Goal: Book appointment/travel/reservation

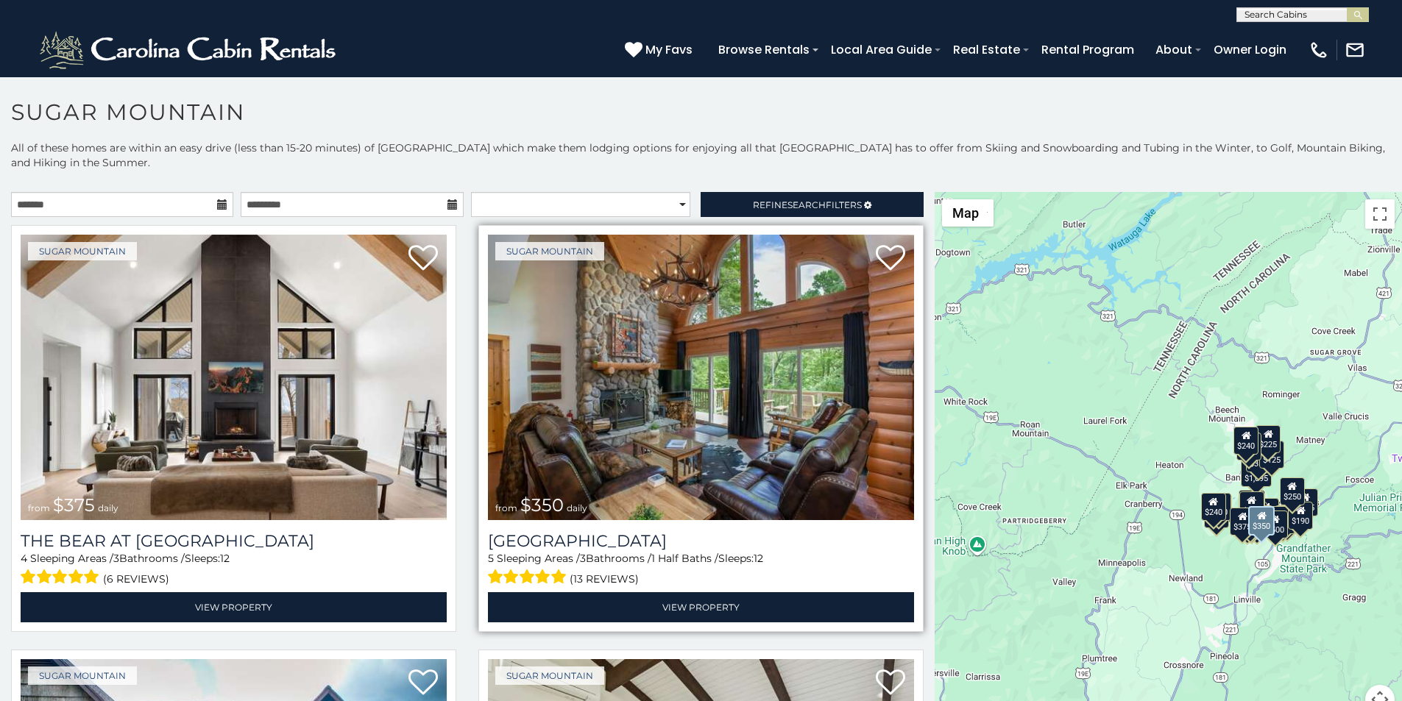
click at [523, 245] on img at bounding box center [701, 378] width 426 height 286
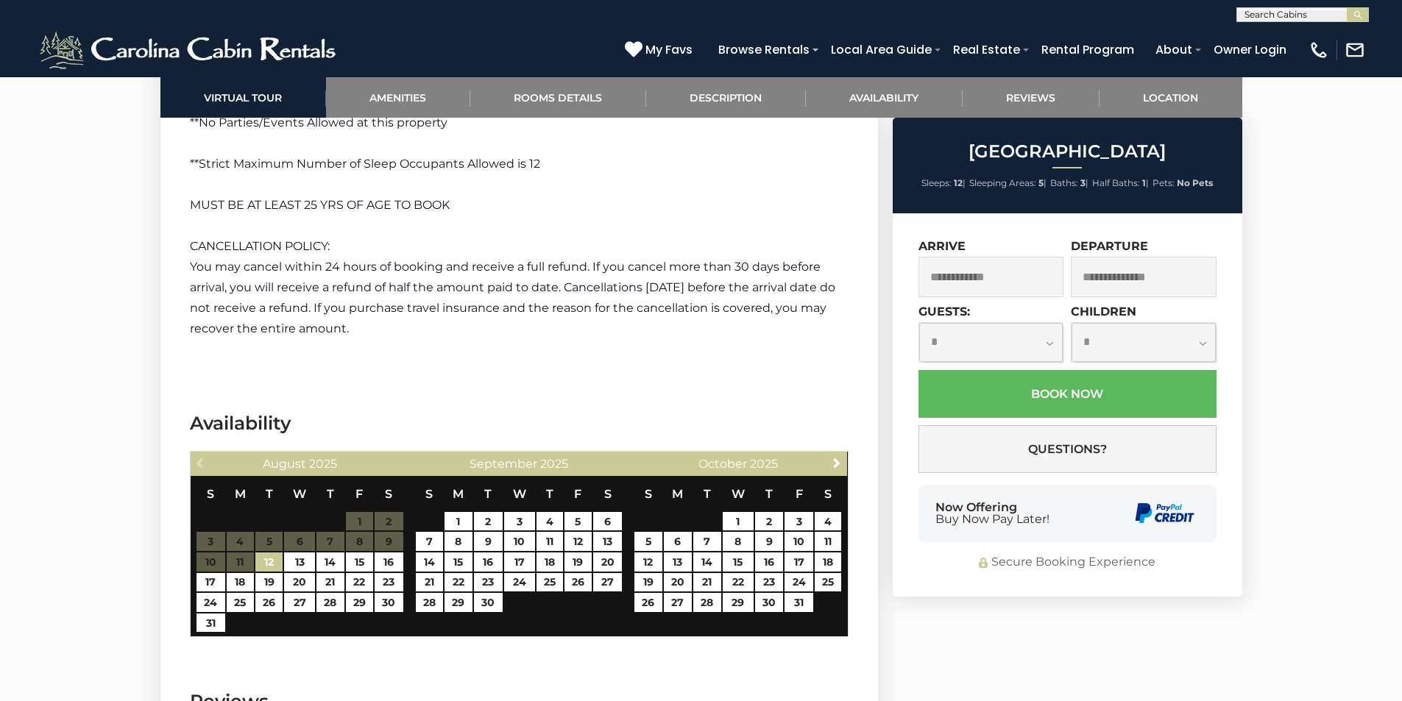
scroll to position [2851, 0]
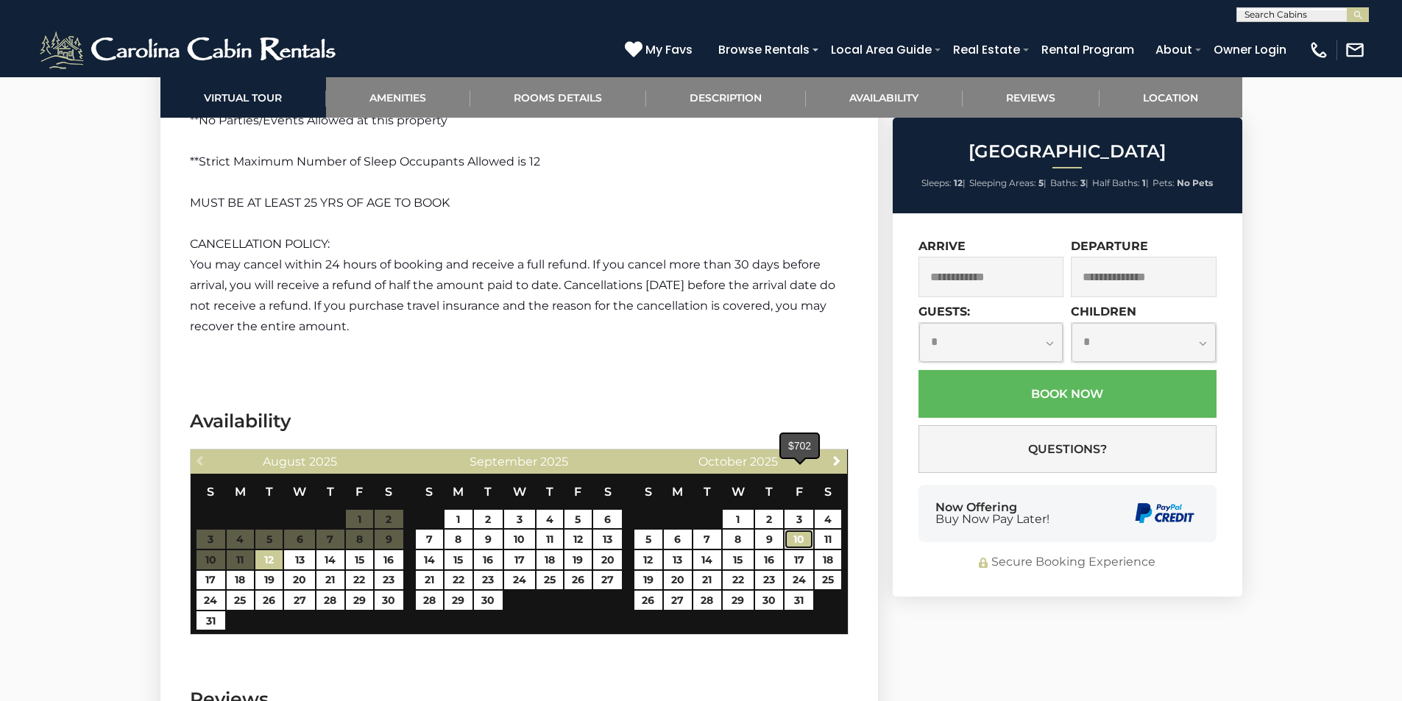
click at [789, 530] on link "10" at bounding box center [798, 539] width 29 height 19
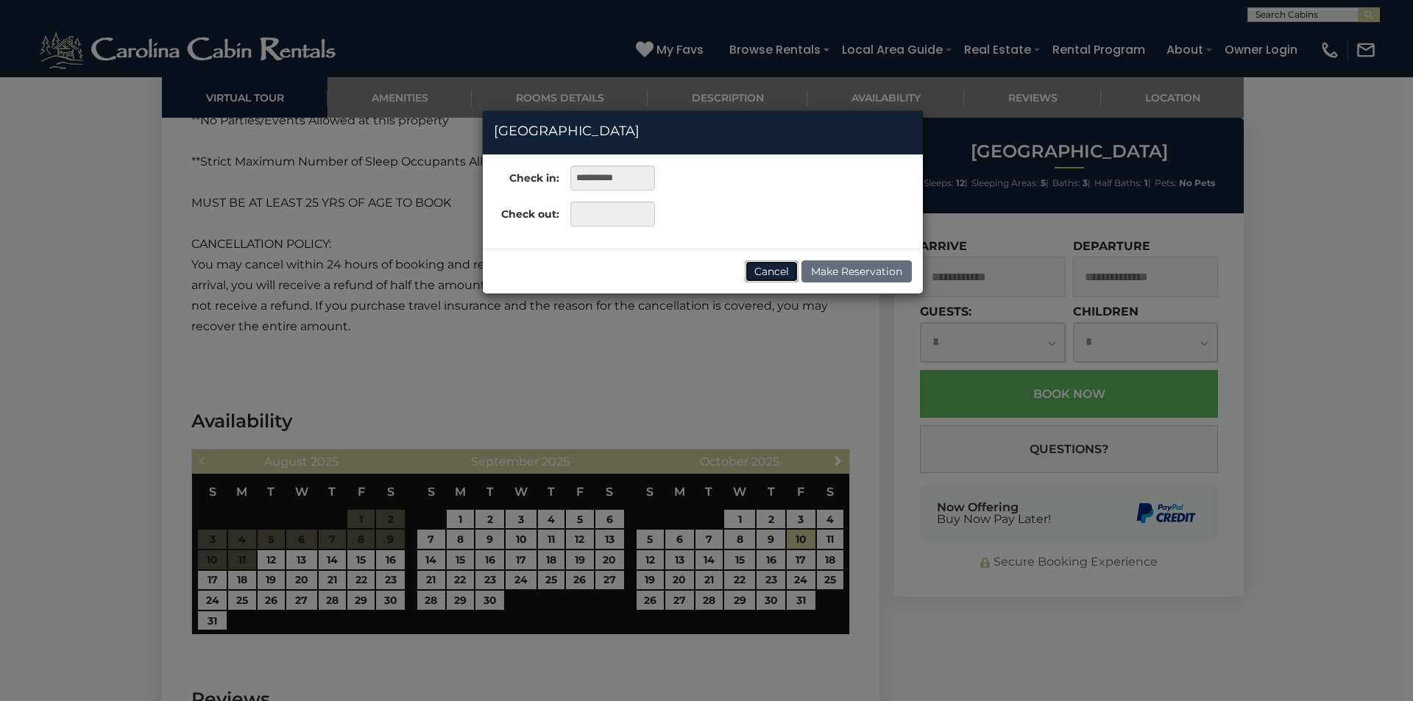
click at [777, 277] on button "Cancel" at bounding box center [772, 271] width 54 height 22
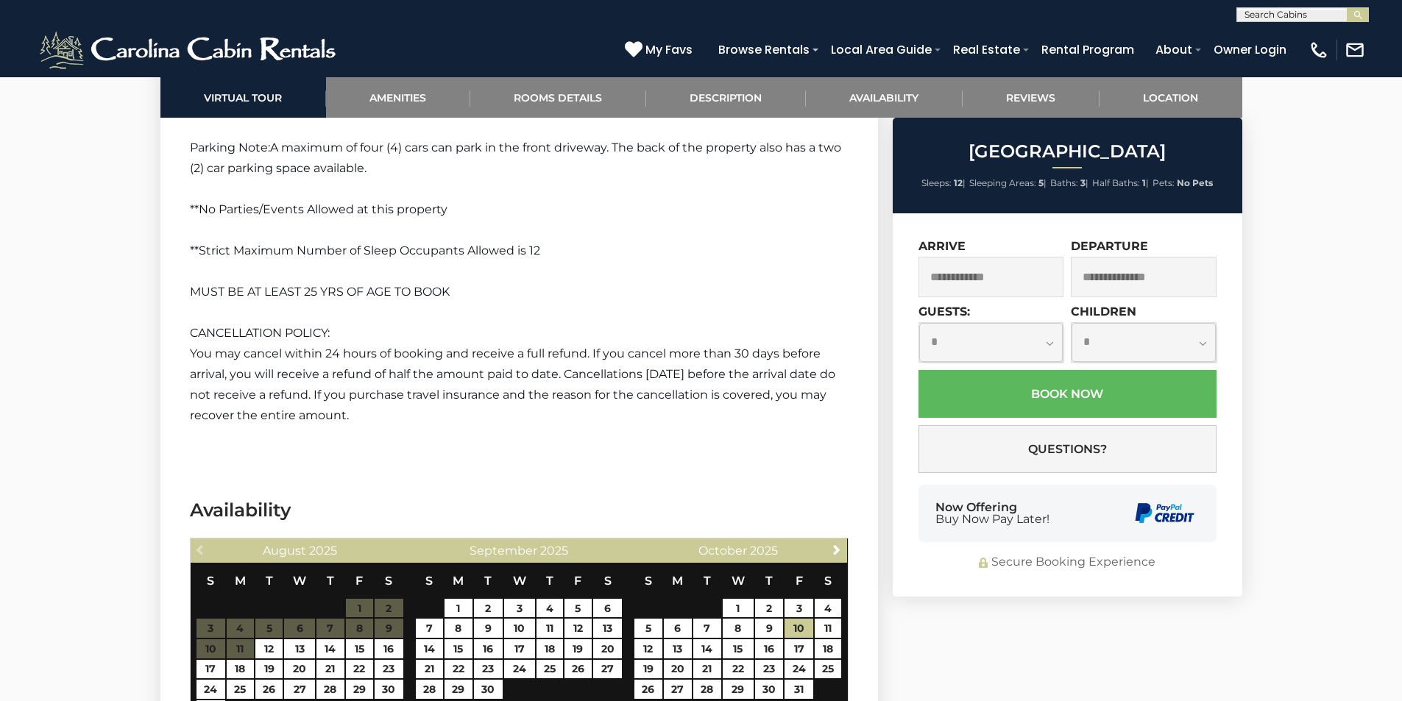
scroll to position [2759, 0]
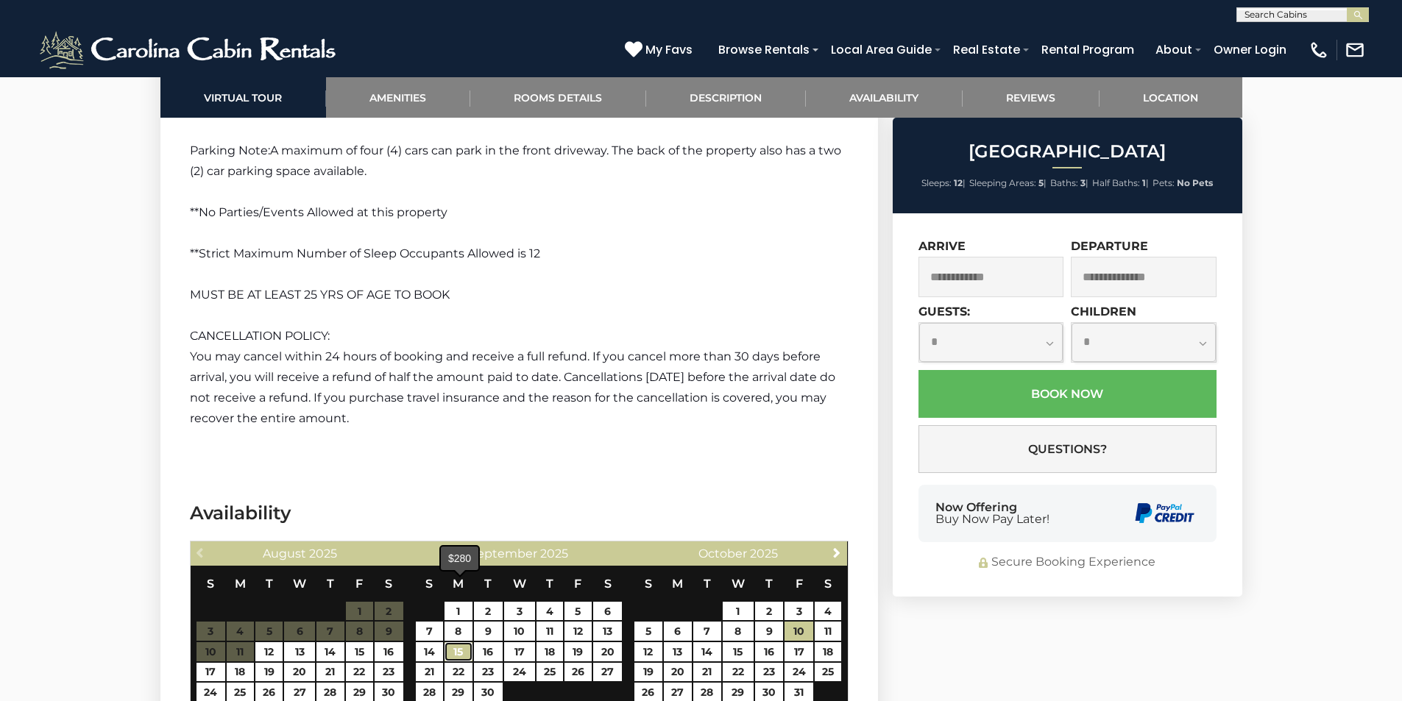
click at [447, 642] on link "15" at bounding box center [457, 651] width 27 height 19
type input "**********"
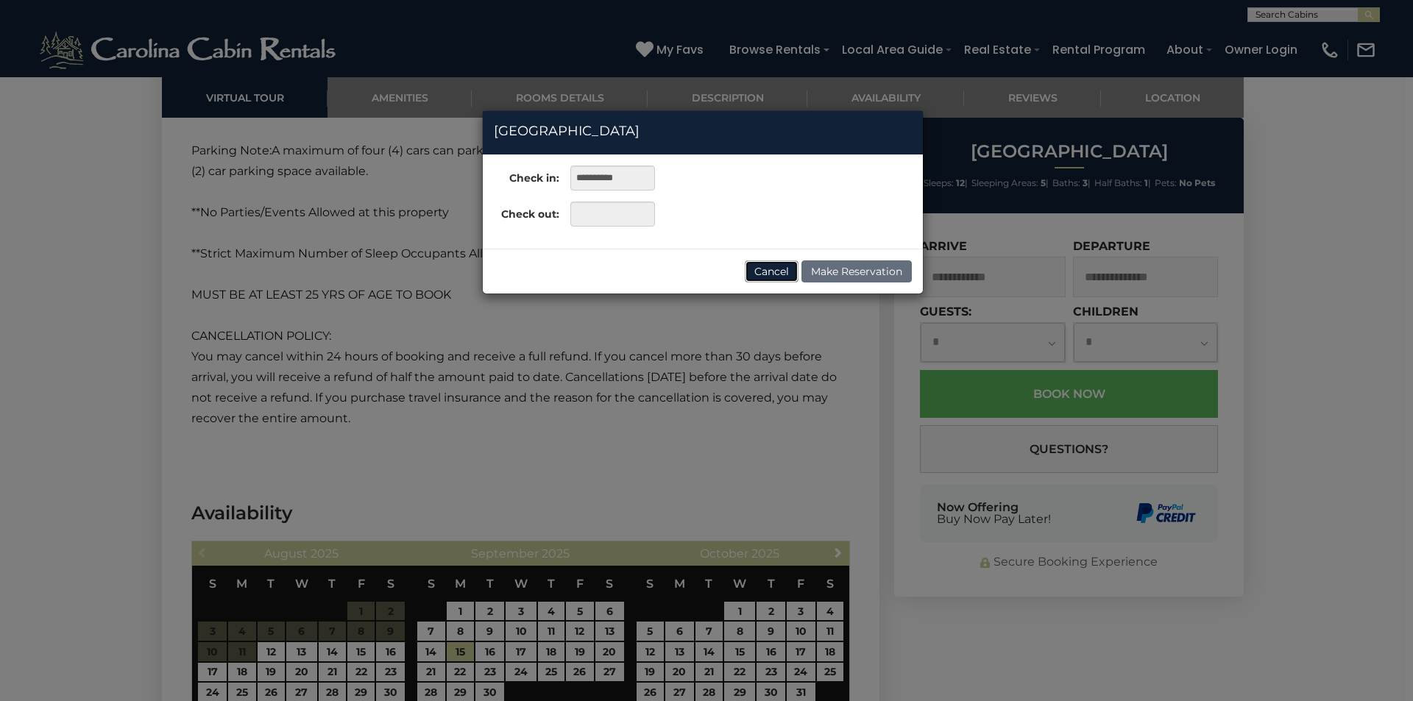
click at [776, 277] on button "Cancel" at bounding box center [772, 271] width 54 height 22
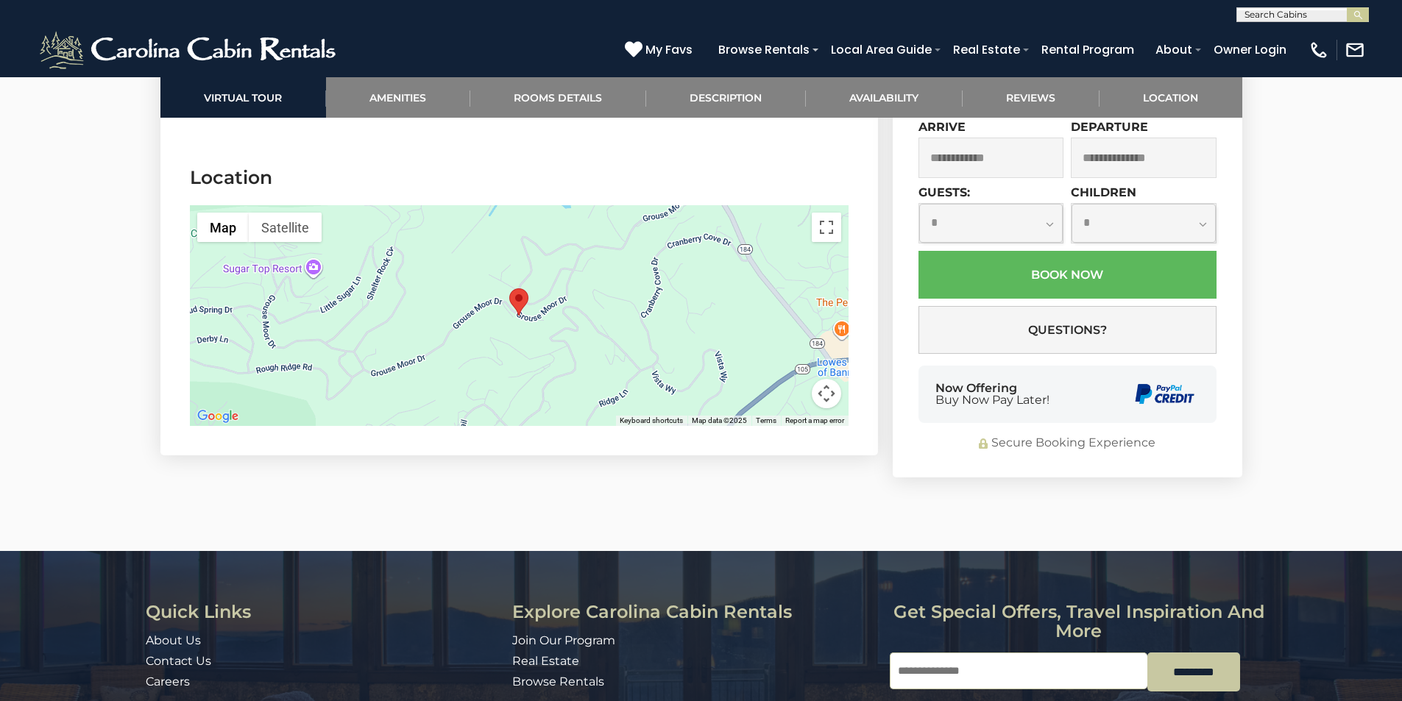
scroll to position [3998, 0]
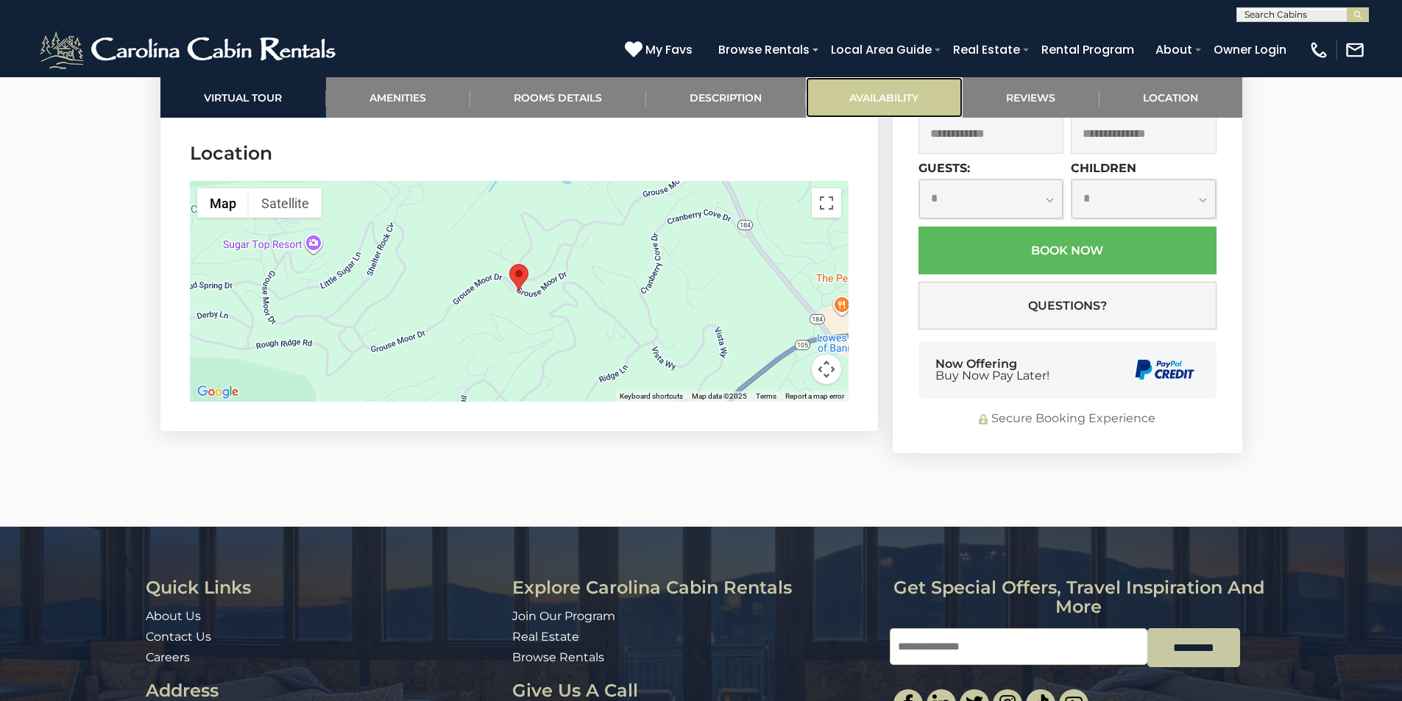
click at [820, 82] on link "Availability" at bounding box center [884, 97] width 157 height 40
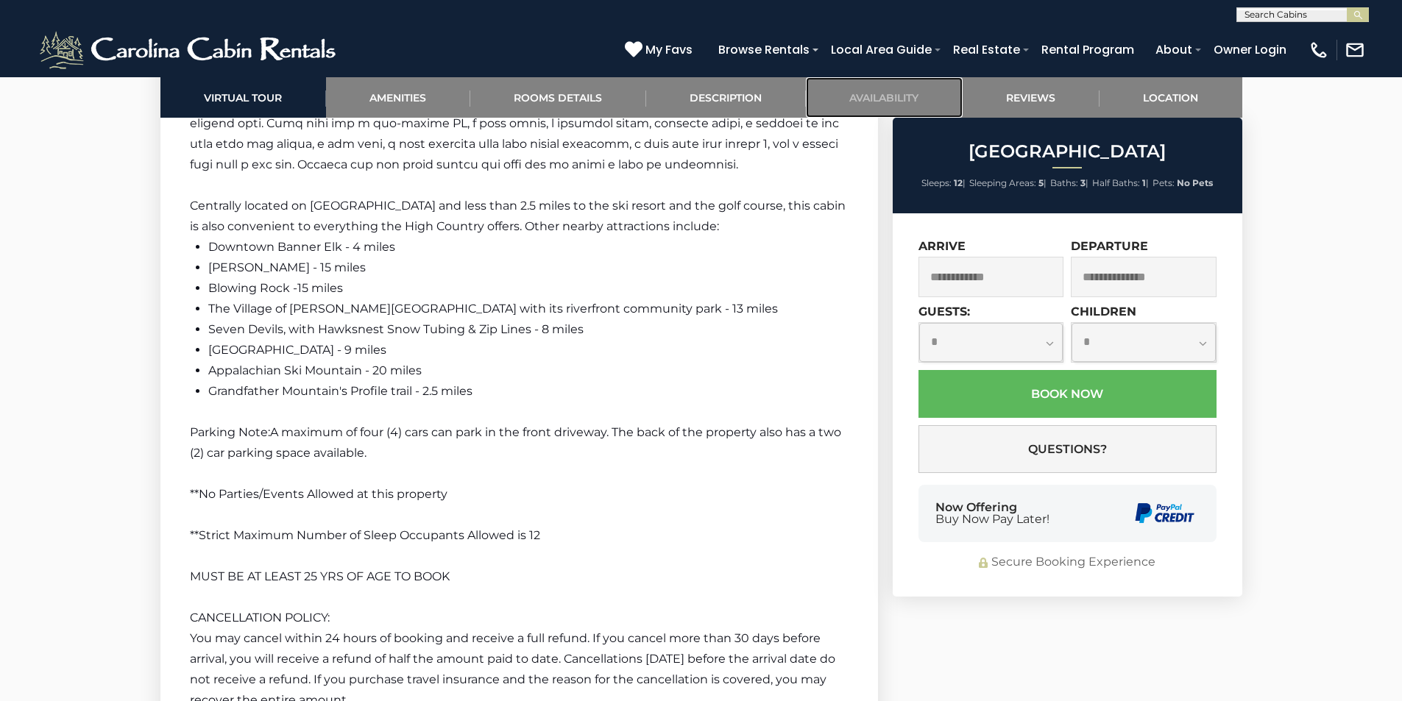
scroll to position [2453, 0]
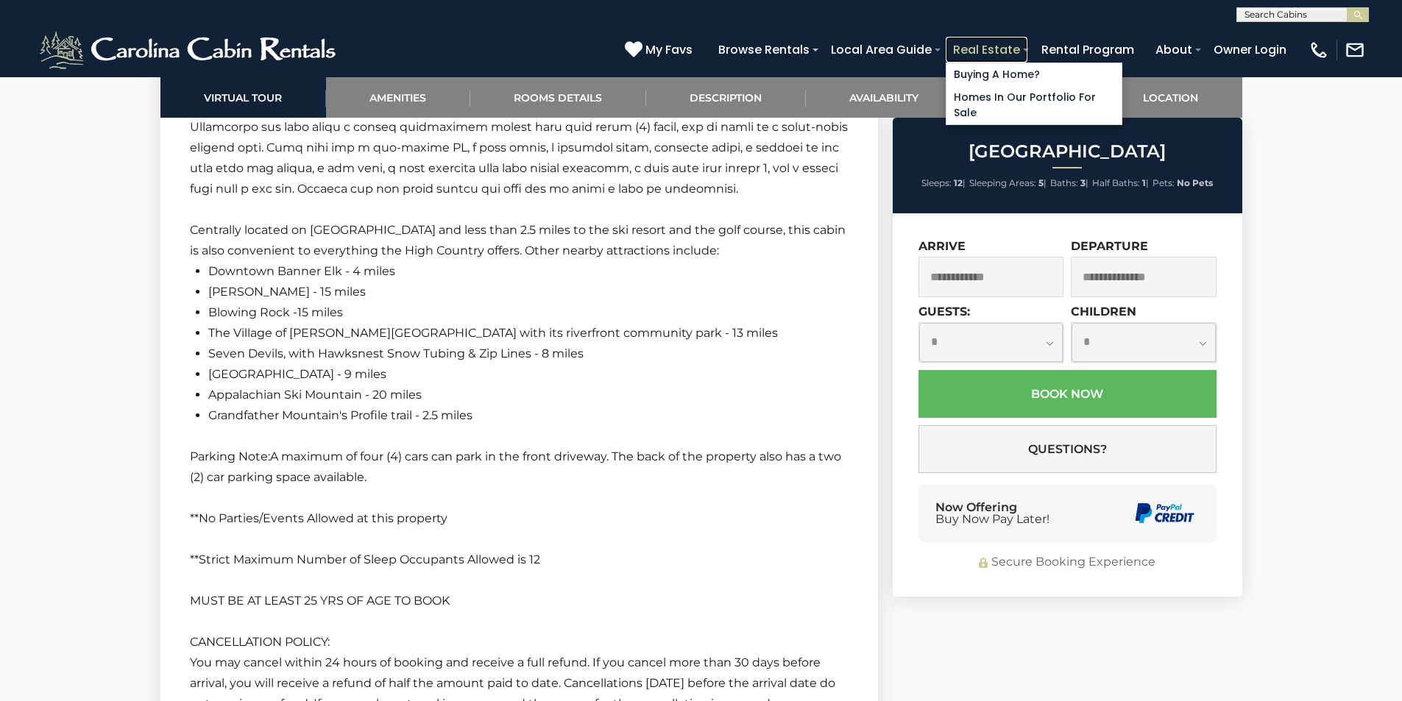
click at [1027, 42] on link "Real Estate" at bounding box center [987, 50] width 82 height 26
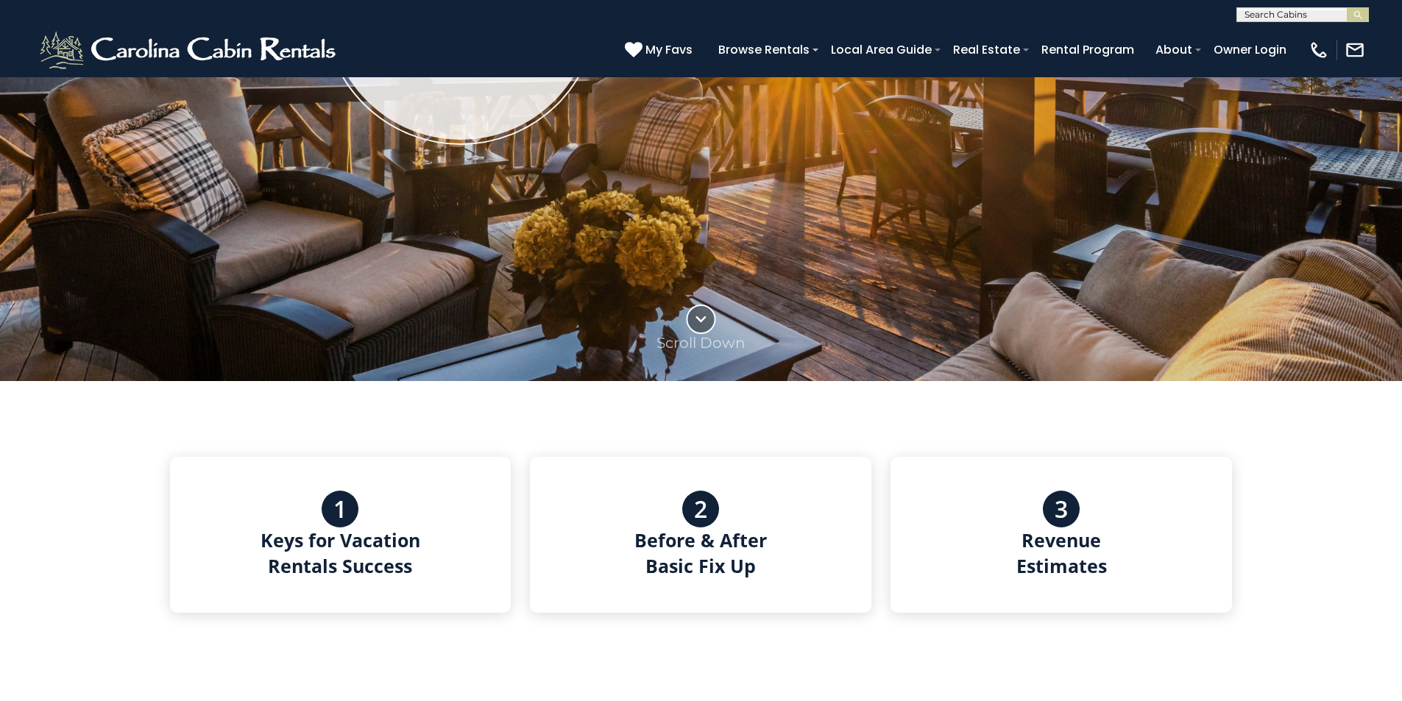
scroll to position [491, 0]
